Goal: Find specific page/section: Find specific page/section

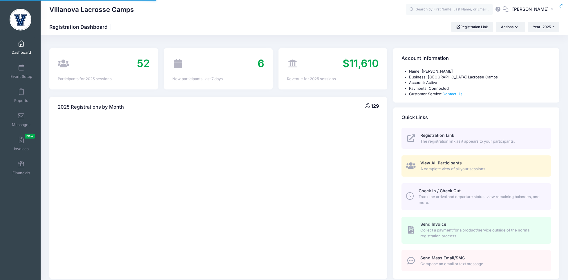
select select
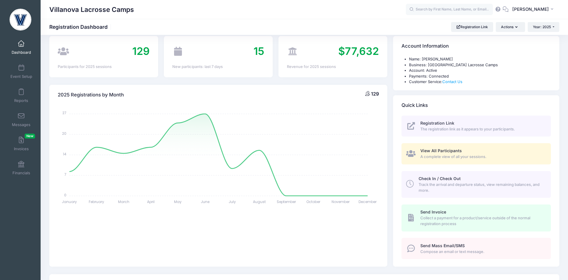
scroll to position [4, 0]
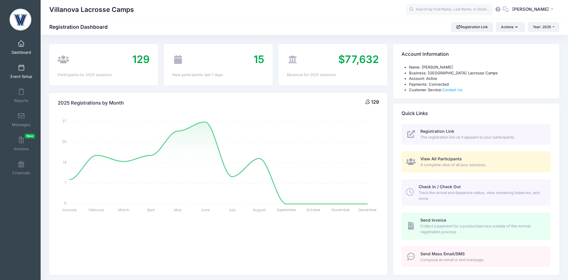
click at [22, 71] on link "Event Setup" at bounding box center [22, 71] width 28 height 20
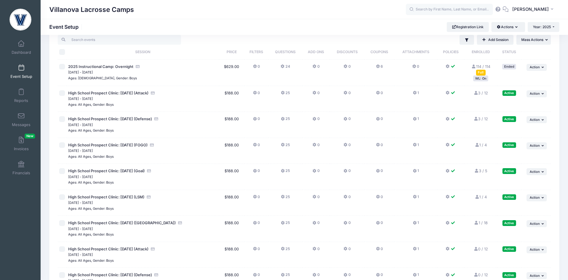
scroll to position [16, 0]
click at [23, 50] on span "Dashboard" at bounding box center [21, 52] width 19 height 5
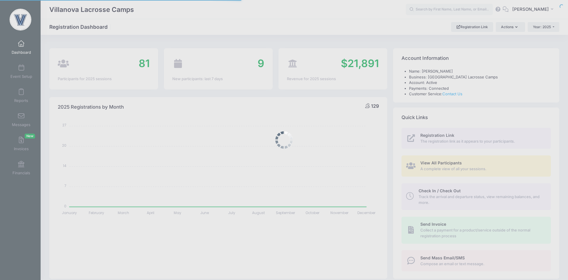
select select
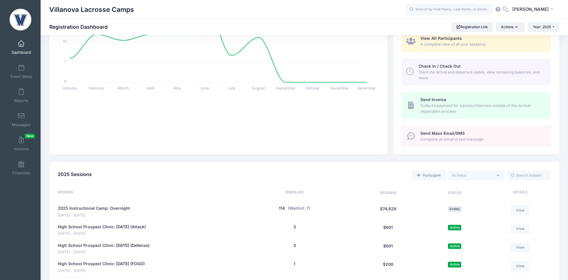
scroll to position [124, 0]
click at [24, 71] on link "Event Setup" at bounding box center [22, 71] width 28 height 20
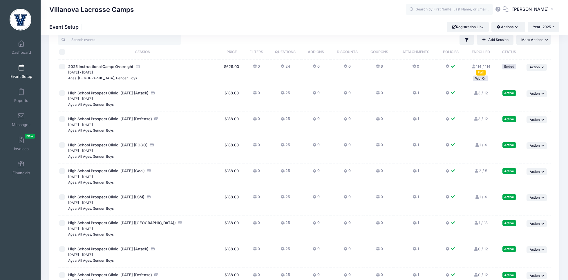
scroll to position [187, 0]
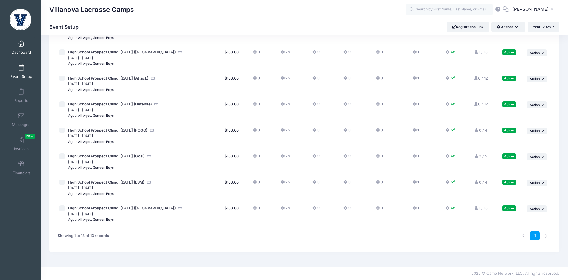
click at [21, 44] on span at bounding box center [21, 44] width 0 height 6
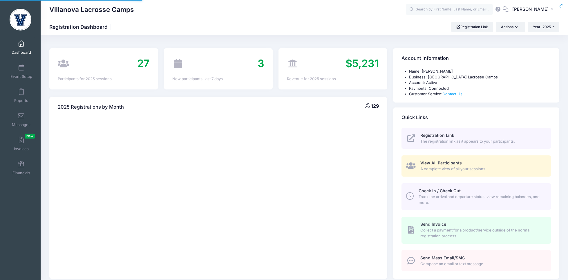
select select
